Goal: Register for event/course

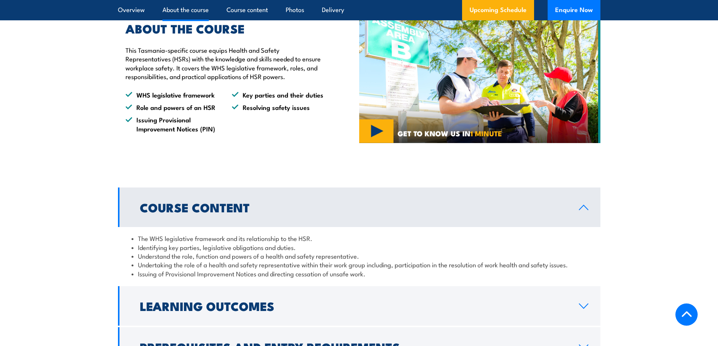
scroll to position [528, 0]
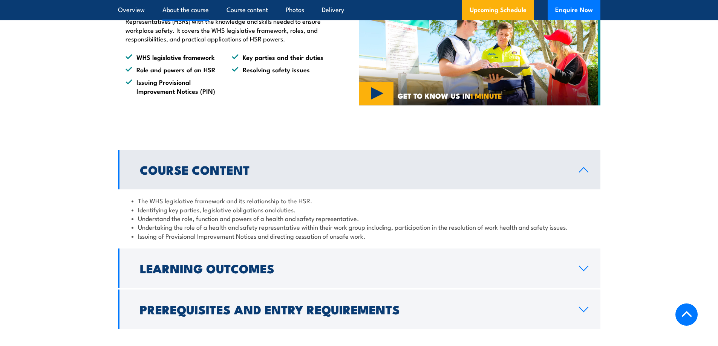
click at [579, 164] on link "Course Content" at bounding box center [359, 170] width 482 height 40
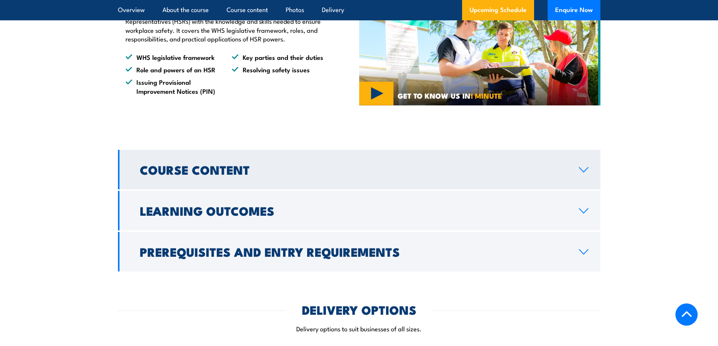
scroll to position [603, 0]
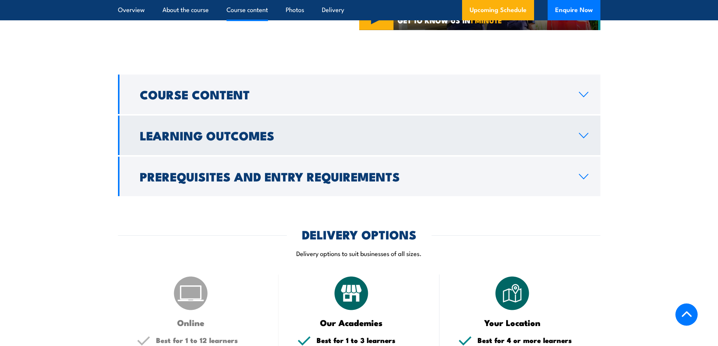
click at [560, 125] on link "Learning Outcomes" at bounding box center [359, 136] width 482 height 40
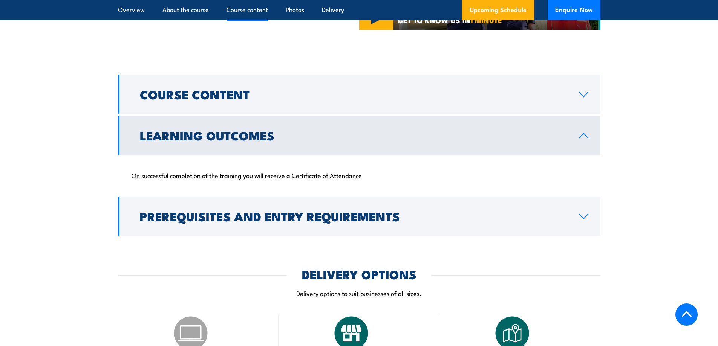
click at [560, 123] on link "Learning Outcomes" at bounding box center [359, 136] width 482 height 40
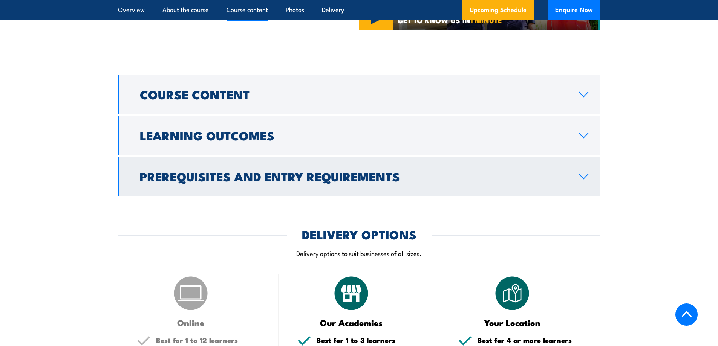
click at [574, 168] on link "Prerequisites and Entry Requirements" at bounding box center [359, 177] width 482 height 40
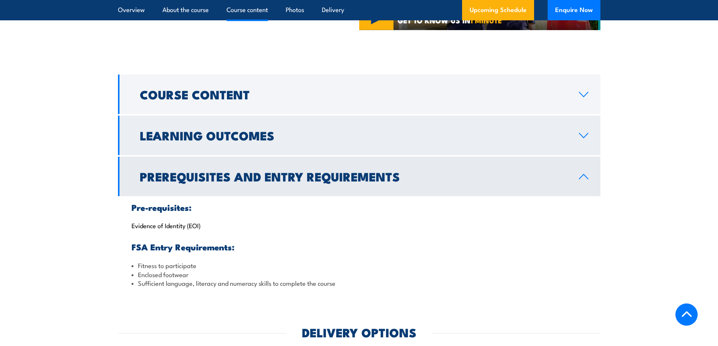
click at [576, 155] on link "Learning Outcomes" at bounding box center [359, 136] width 482 height 40
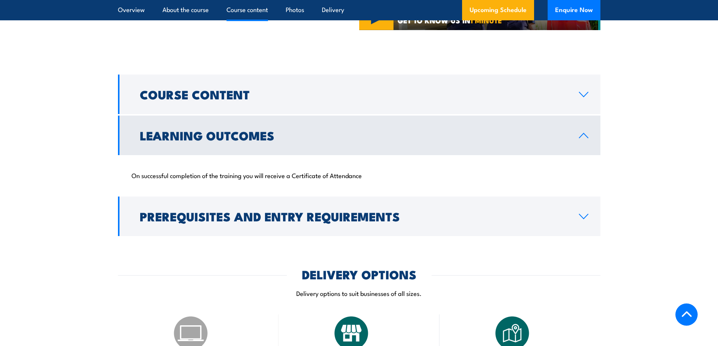
click at [577, 146] on link "Learning Outcomes" at bounding box center [359, 136] width 482 height 40
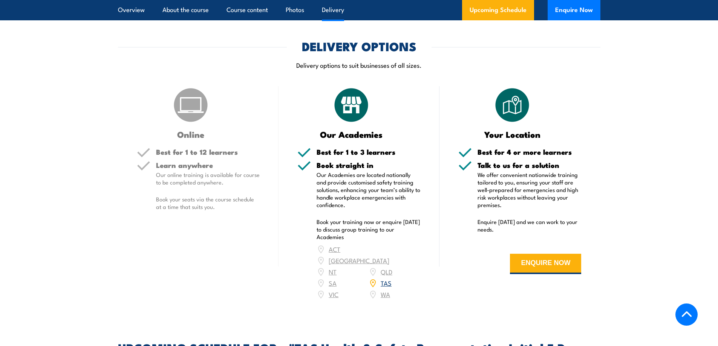
scroll to position [829, 0]
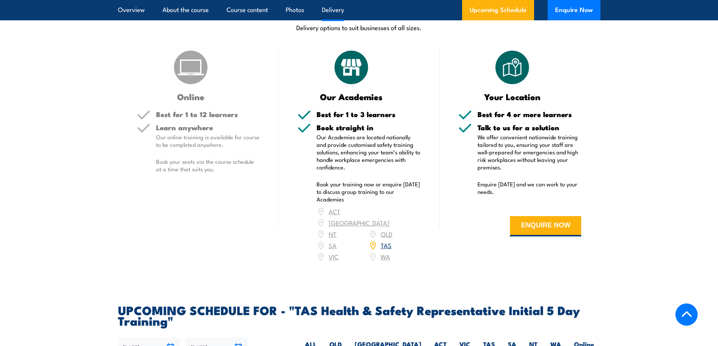
click at [383, 241] on link "TAS" at bounding box center [386, 245] width 11 height 9
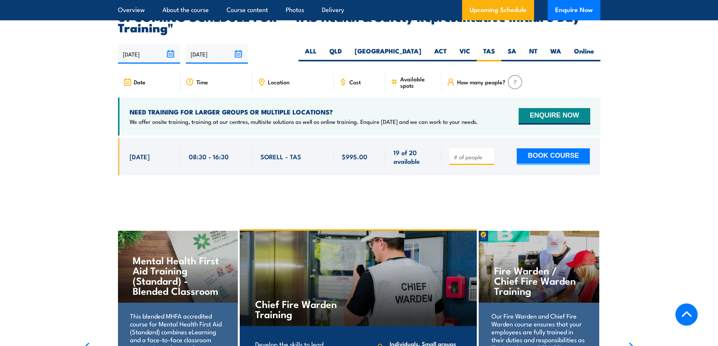
scroll to position [1105, 0]
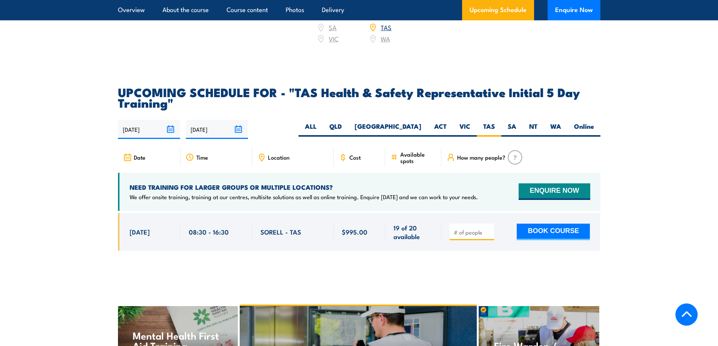
click at [129, 153] on icon at bounding box center [127, 157] width 8 height 8
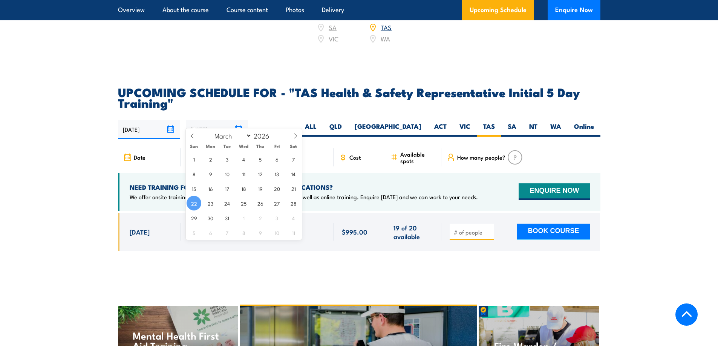
click at [239, 120] on input "22/03/2026" at bounding box center [217, 129] width 62 height 19
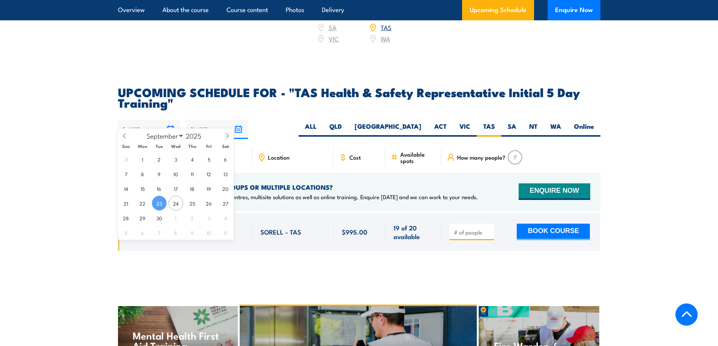
click at [173, 120] on input "23/09/2025" at bounding box center [149, 129] width 62 height 19
click at [269, 120] on div "23/09/2025 22/03/2026" at bounding box center [359, 129] width 482 height 19
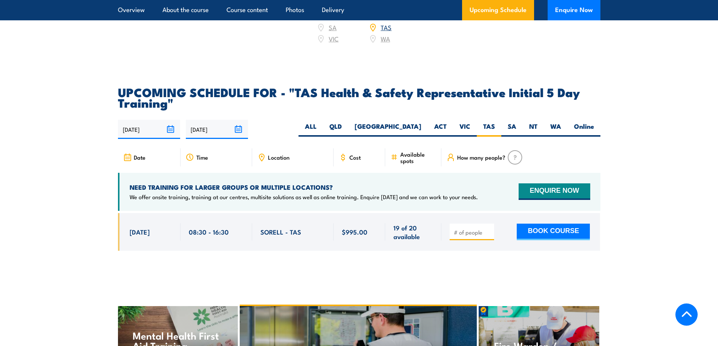
click at [288, 193] on p "We offer onsite training, training at our centres, multisite solutions as well …" at bounding box center [304, 197] width 348 height 8
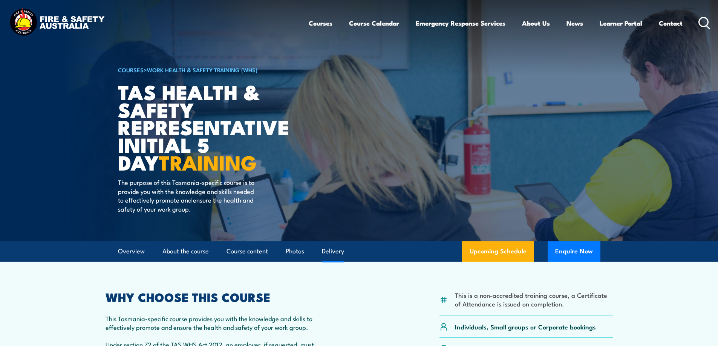
scroll to position [887, 0]
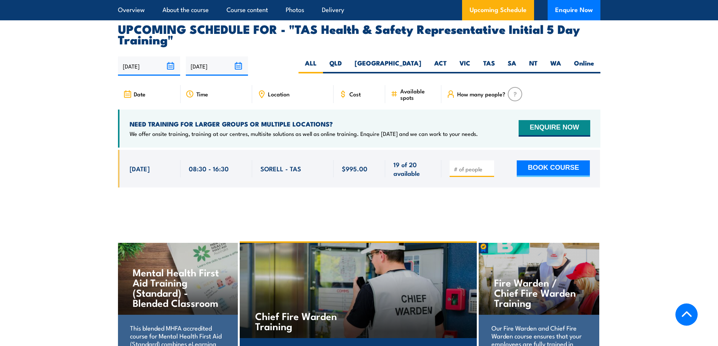
scroll to position [1093, 0]
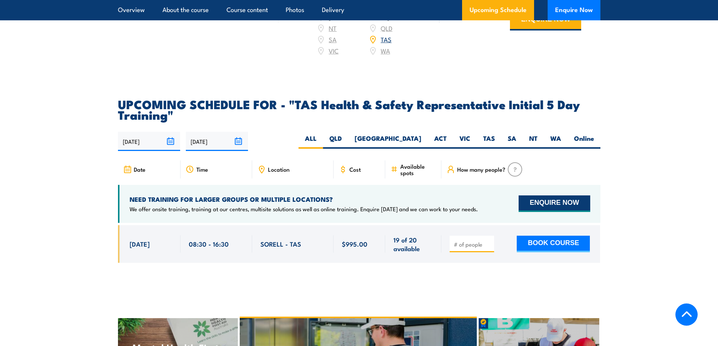
click at [570, 196] on button "ENQUIRE NOW" at bounding box center [554, 204] width 71 height 17
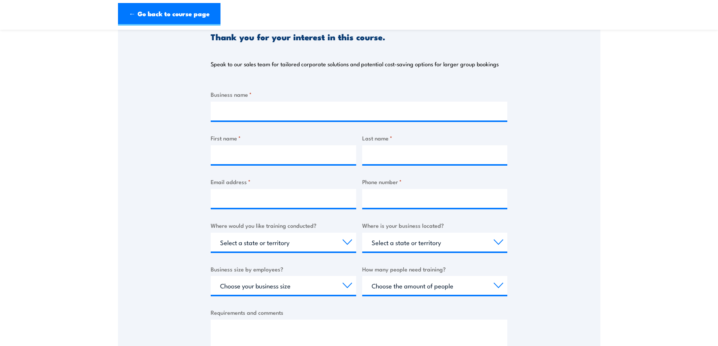
scroll to position [188, 0]
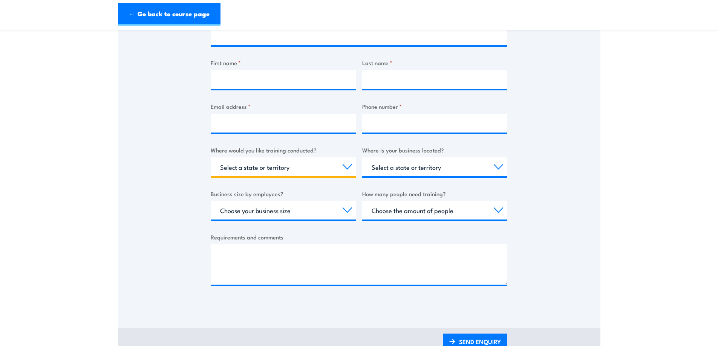
click at [294, 161] on select "Select a state or territory Nationally - multiple locations [GEOGRAPHIC_DATA] […" at bounding box center [283, 167] width 145 height 19
select select "TAS"
click at [211, 158] on select "Select a state or territory Nationally - multiple locations [GEOGRAPHIC_DATA] […" at bounding box center [283, 167] width 145 height 19
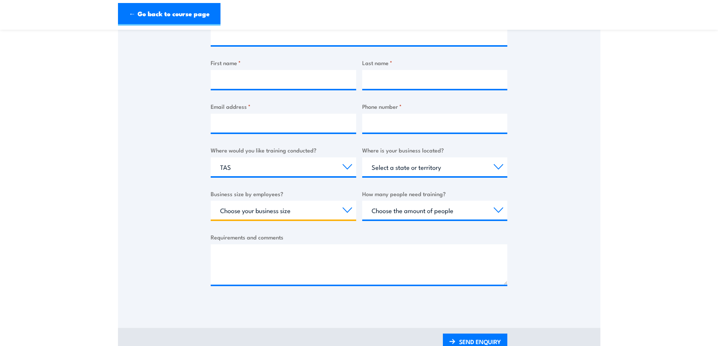
click at [343, 211] on select "Choose your business size 1 to 19 20 to 199 200+" at bounding box center [283, 210] width 145 height 19
click at [338, 213] on select "Choose your business size 1 to 19 20 to 199 200+" at bounding box center [283, 210] width 145 height 19
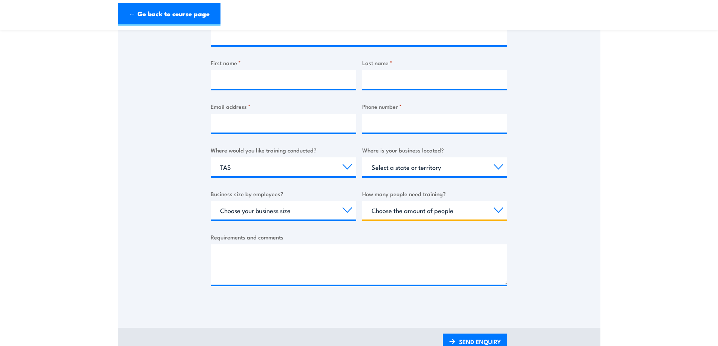
click at [370, 213] on select "Choose the amount of people 1 to 4 5 to 19 20+" at bounding box center [434, 210] width 145 height 19
select select "1 to 4"
click at [362, 201] on select "Choose the amount of people 1 to 4 5 to 19 20+" at bounding box center [434, 210] width 145 height 19
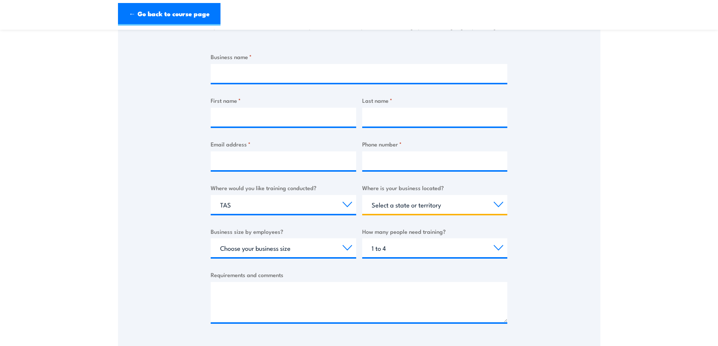
click at [404, 209] on select "Select a state or territory [GEOGRAPHIC_DATA] [GEOGRAPHIC_DATA] [GEOGRAPHIC_DAT…" at bounding box center [434, 204] width 145 height 19
select select "TAS"
click at [362, 195] on select "Select a state or territory [GEOGRAPHIC_DATA] [GEOGRAPHIC_DATA] [GEOGRAPHIC_DAT…" at bounding box center [434, 204] width 145 height 19
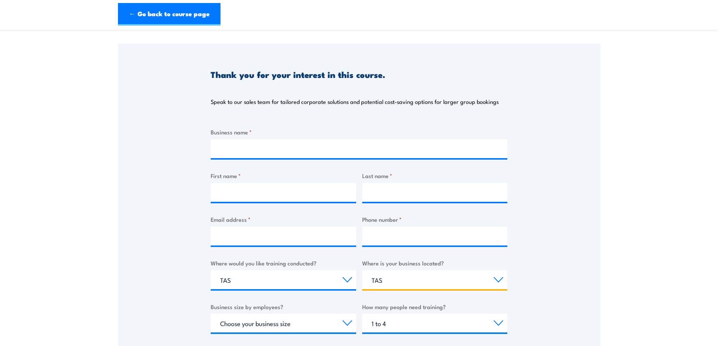
scroll to position [38, 0]
